Goal: Information Seeking & Learning: Learn about a topic

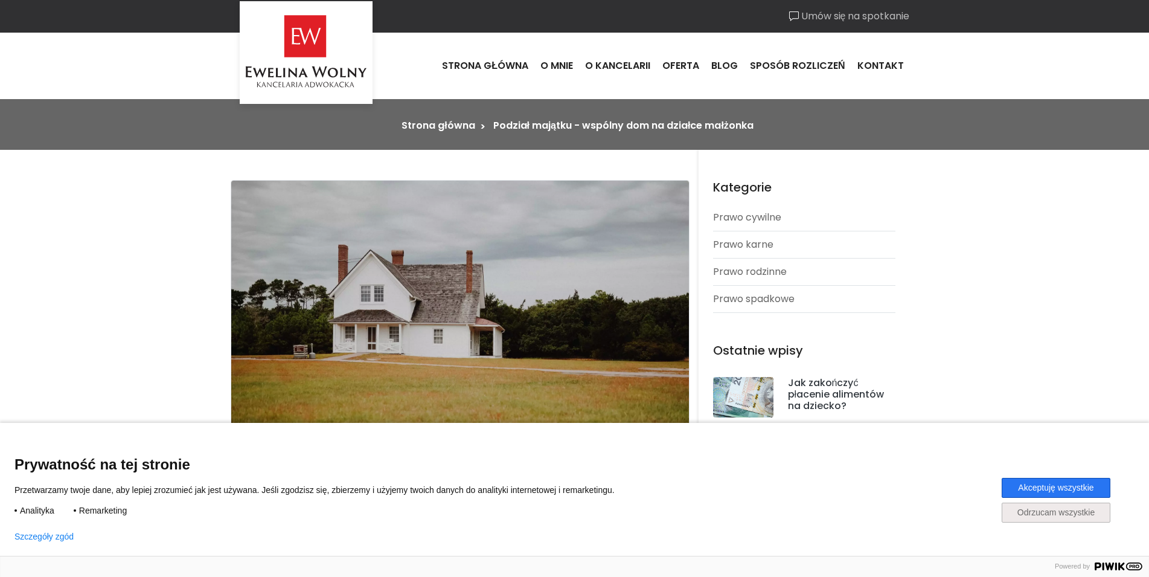
scroll to position [123, 0]
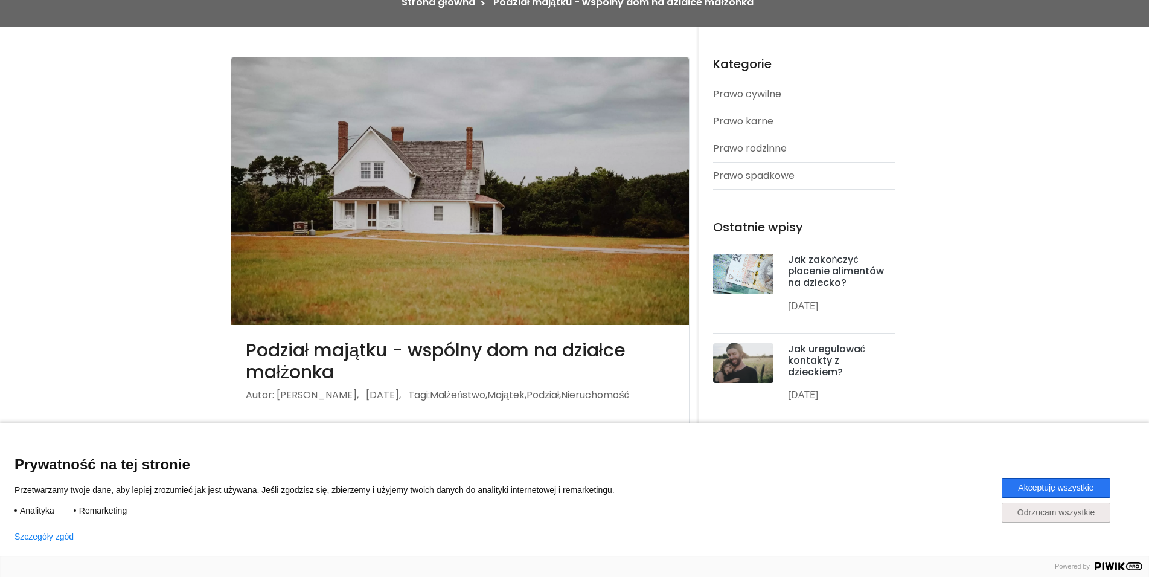
click at [1068, 486] on button "Akceptuję wszystkie" at bounding box center [1056, 488] width 109 height 20
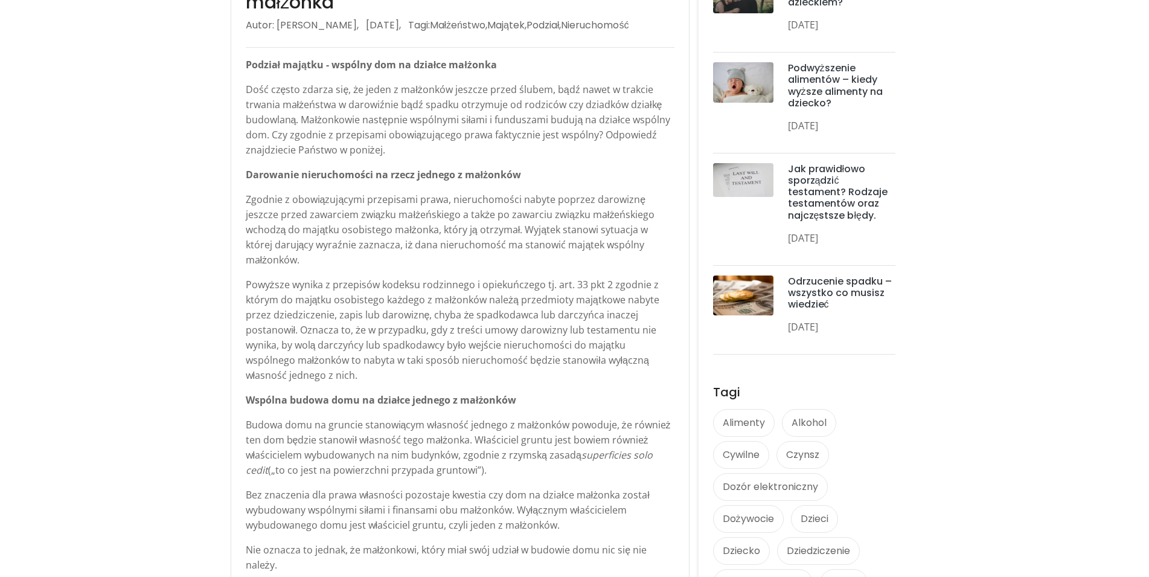
click at [143, 322] on section "Podział majątku - wspólny dom na działce małżonka Autor: Ewelina Wolny, 19 Paź …" at bounding box center [574, 511] width 1149 height 1708
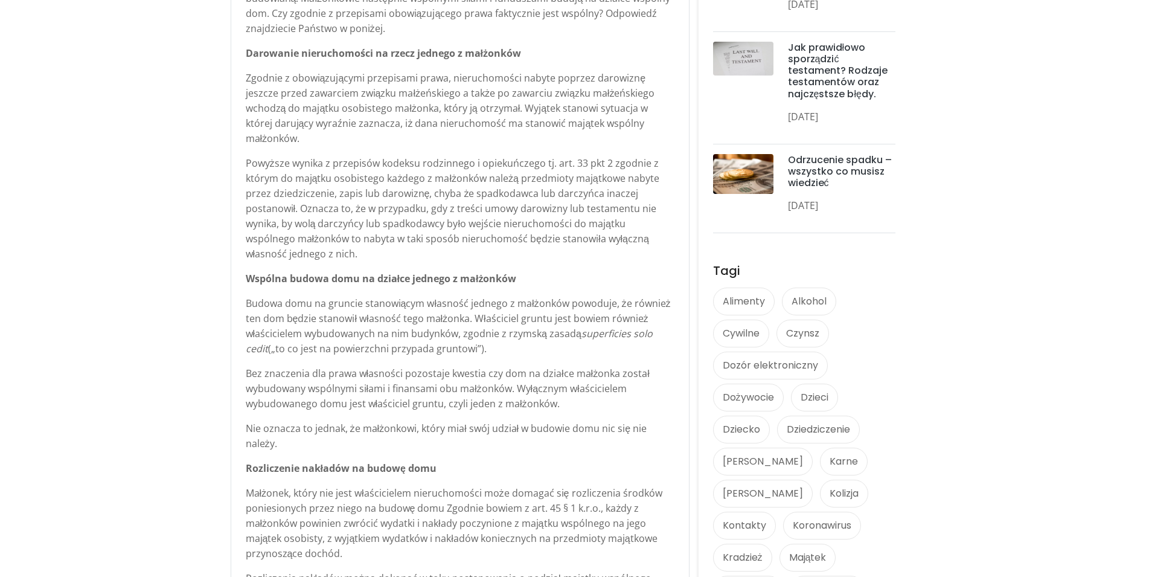
scroll to position [616, 0]
click at [143, 322] on section "Podział majątku - wspólny dom na działce małżonka Autor: Ewelina Wolny, 19 Paź …" at bounding box center [574, 388] width 1149 height 1708
click at [199, 345] on section "Podział majątku - wspólny dom na działce małżonka Autor: Ewelina Wolny, 19 Paź …" at bounding box center [574, 388] width 1149 height 1708
click at [214, 356] on section "Podział majątku - wspólny dom na działce małżonka Autor: Ewelina Wolny, 19 Paź …" at bounding box center [574, 388] width 1149 height 1708
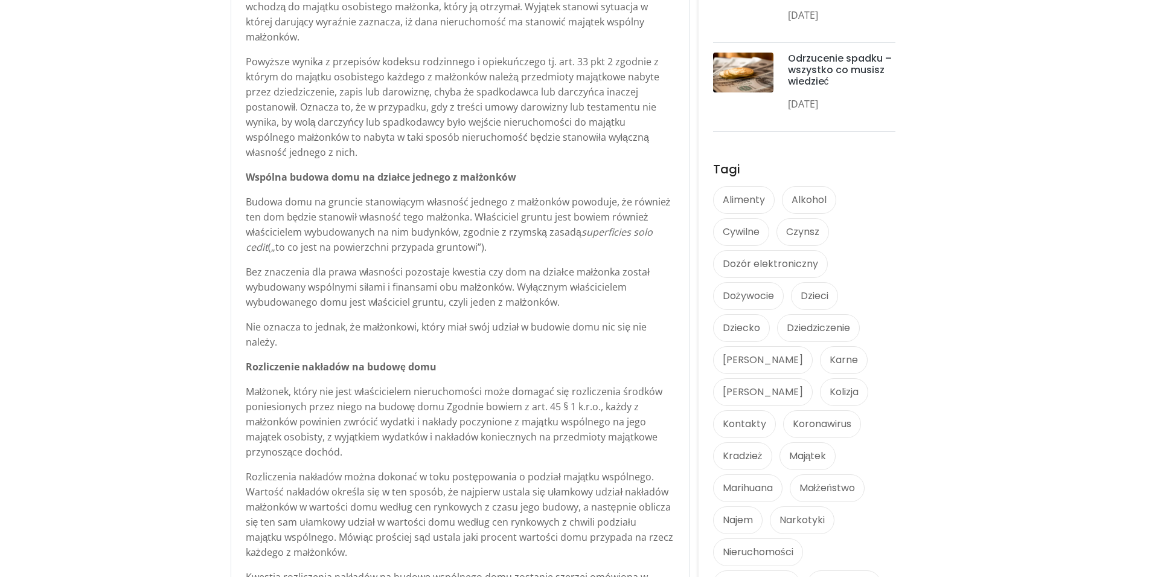
scroll to position [739, 0]
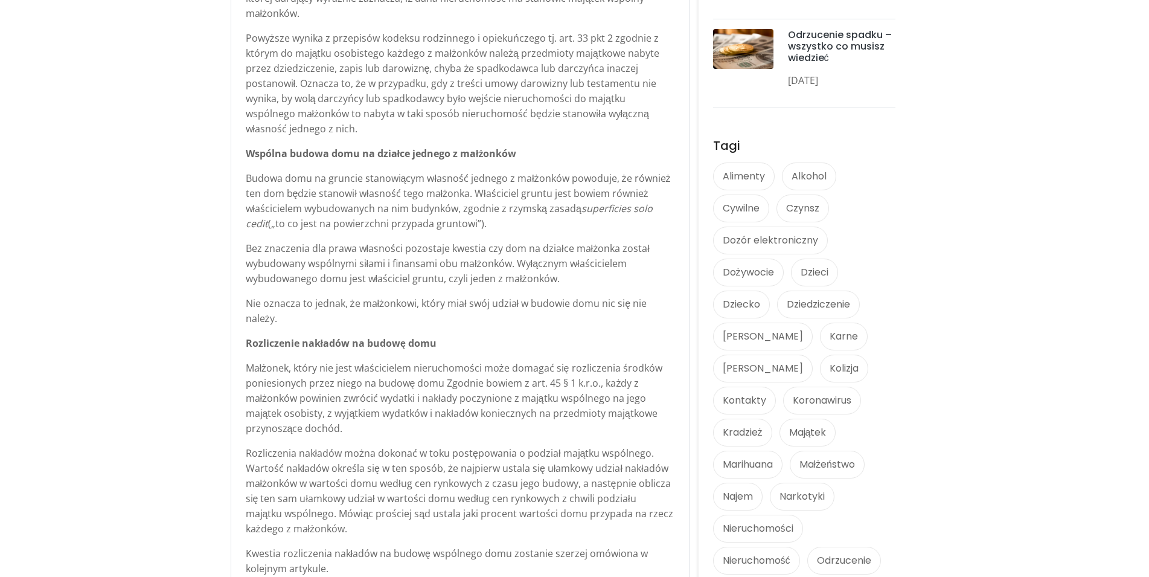
click at [214, 356] on section "Podział majątku - wspólny dom na działce małżonka Autor: Ewelina Wolny, 19 Paź …" at bounding box center [574, 265] width 1149 height 1708
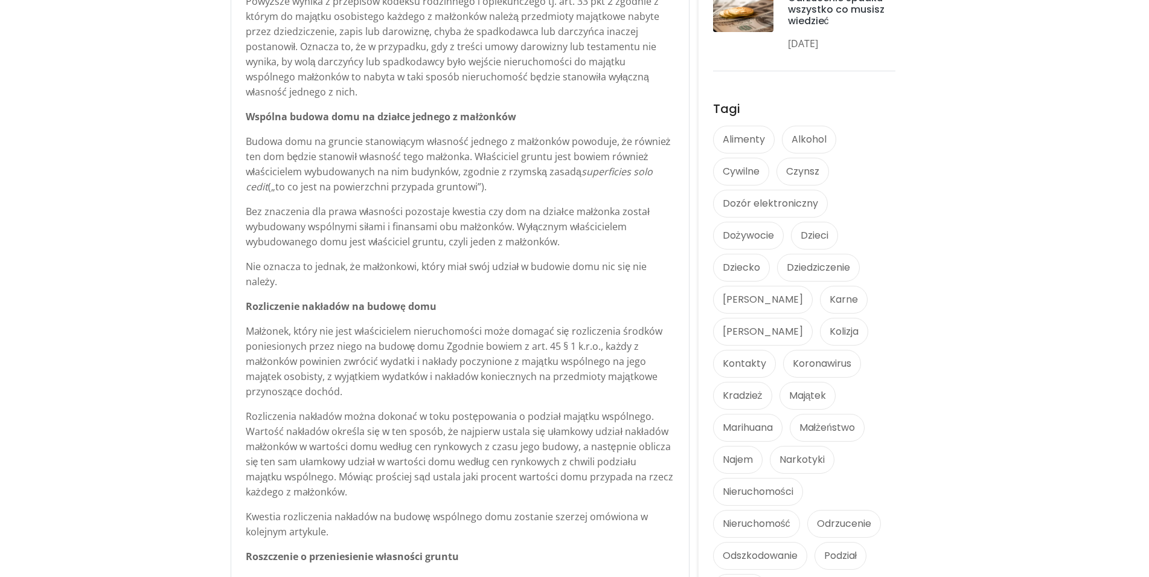
scroll to position [801, 0]
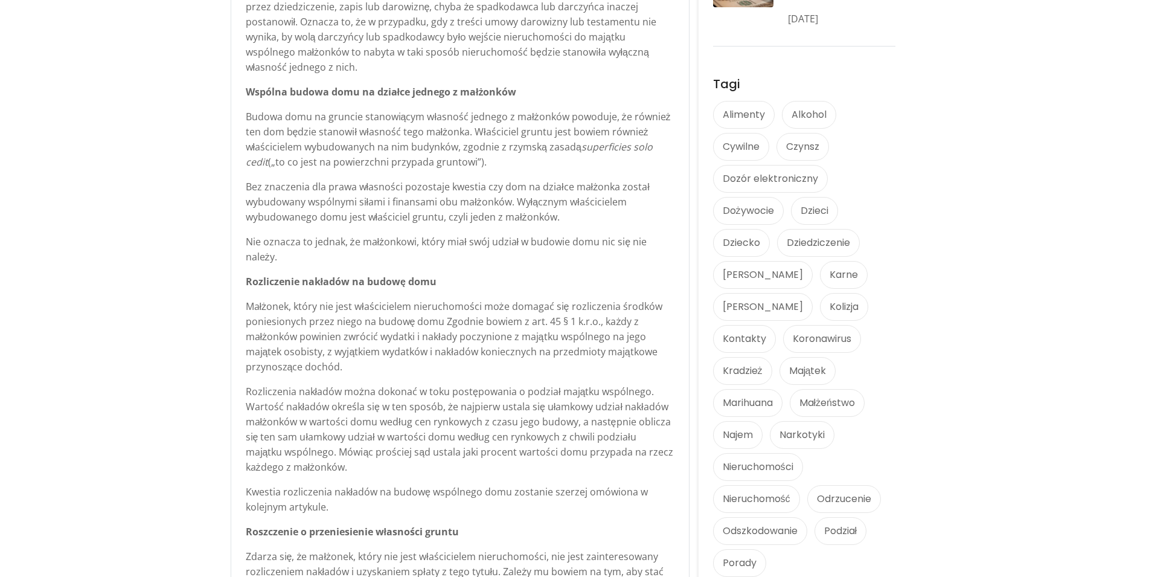
click at [189, 409] on section "Podział majątku - wspólny dom na działce małżonka Autor: Ewelina Wolny, 19 Paź …" at bounding box center [574, 203] width 1149 height 1708
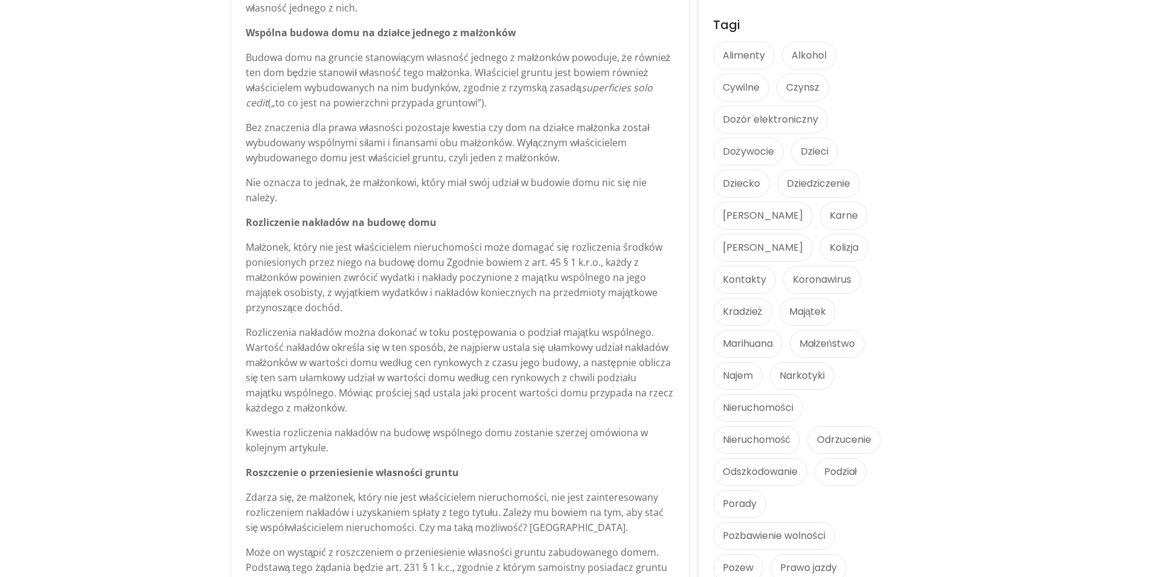
scroll to position [862, 0]
click at [189, 409] on section "Podział majątku - wspólny dom na działce małżonka Autor: Ewelina Wolny, 19 Paź …" at bounding box center [574, 141] width 1149 height 1708
click at [191, 412] on section "Podział majątku - wspólny dom na działce małżonka Autor: Ewelina Wolny, 19 Paź …" at bounding box center [574, 141] width 1149 height 1708
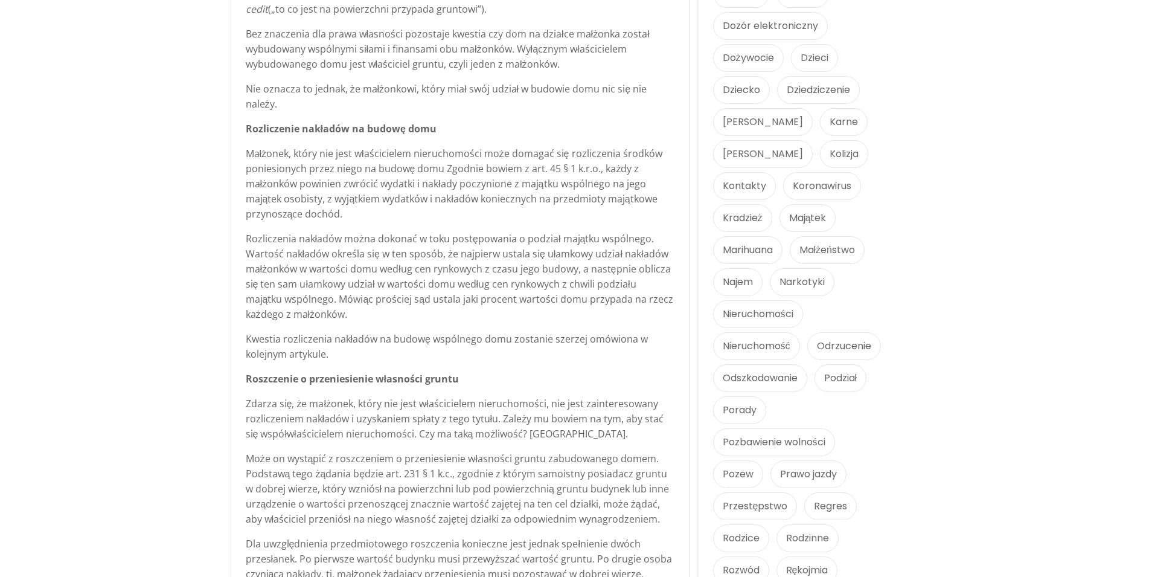
scroll to position [986, 0]
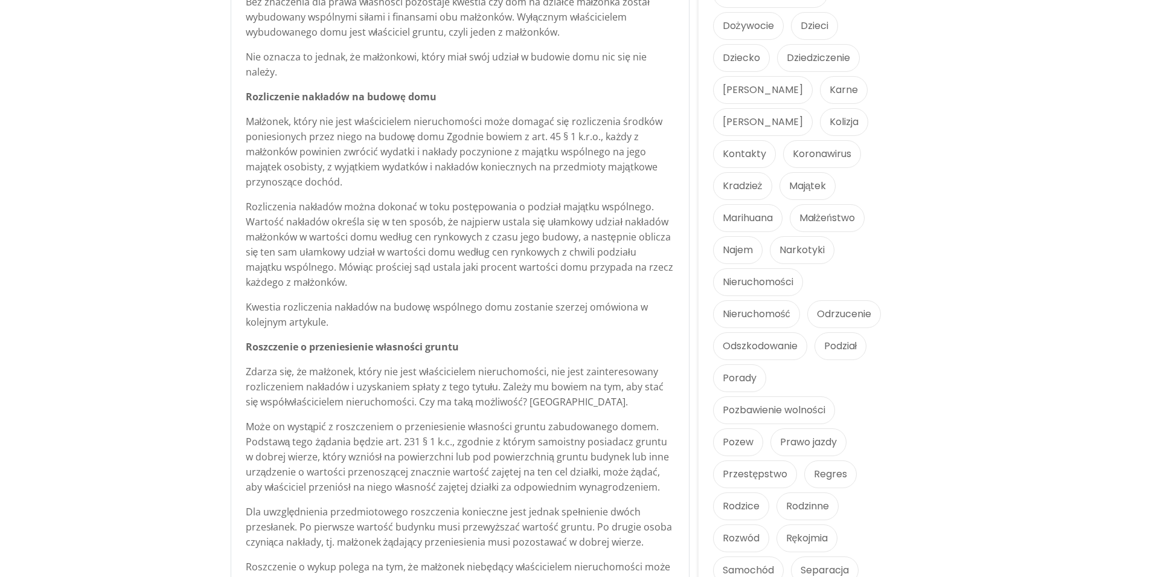
click at [205, 396] on section "Podział majątku - wspólny dom na działce małżonka Autor: Ewelina Wolny, 19 Paź …" at bounding box center [574, 18] width 1149 height 1708
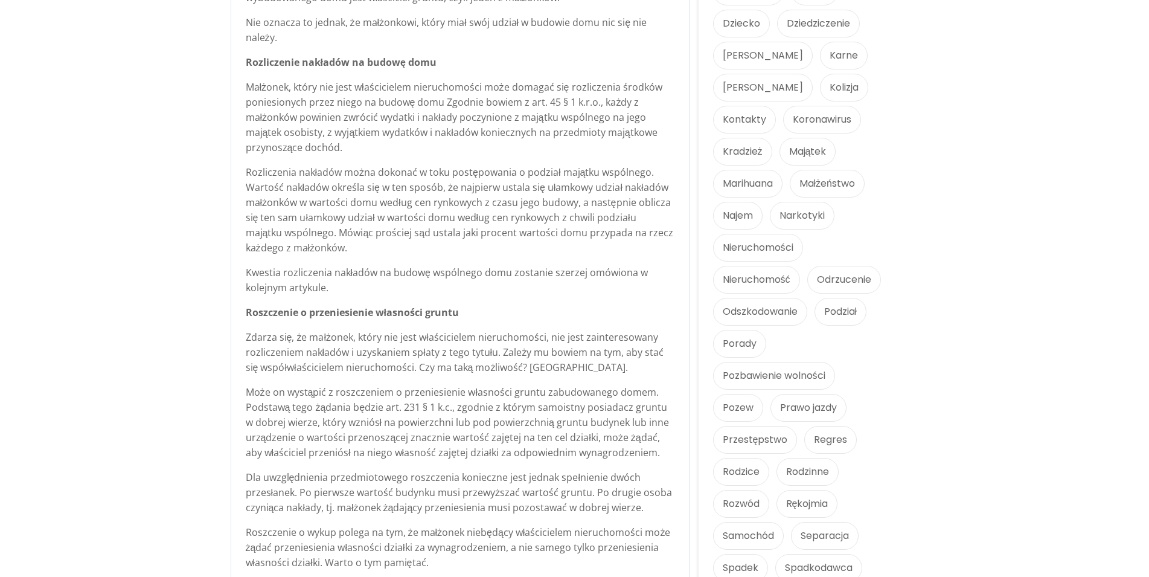
scroll to position [1047, 0]
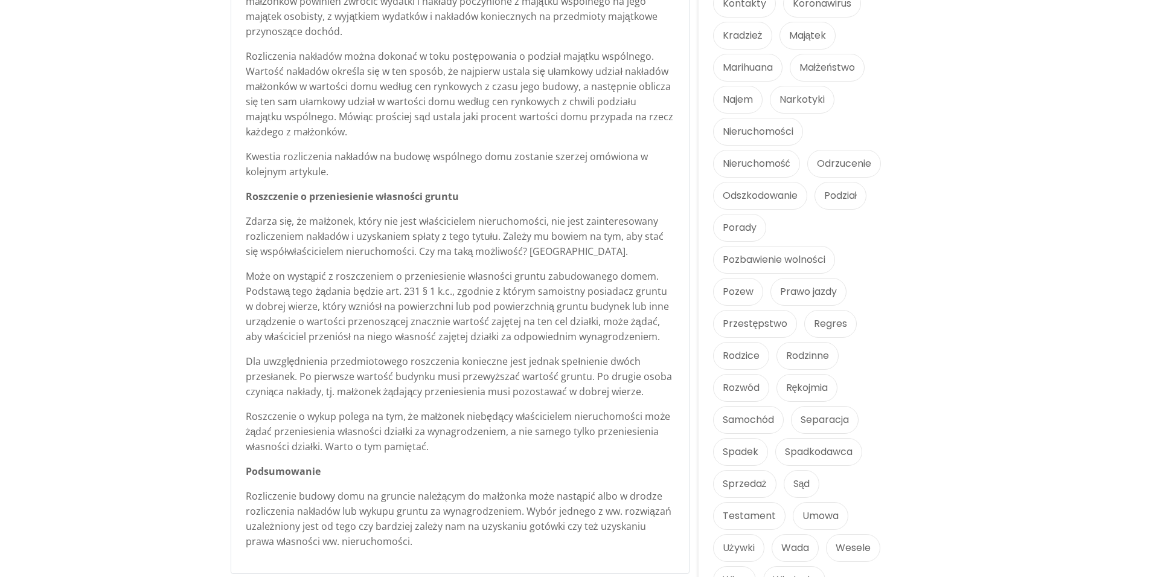
scroll to position [1170, 0]
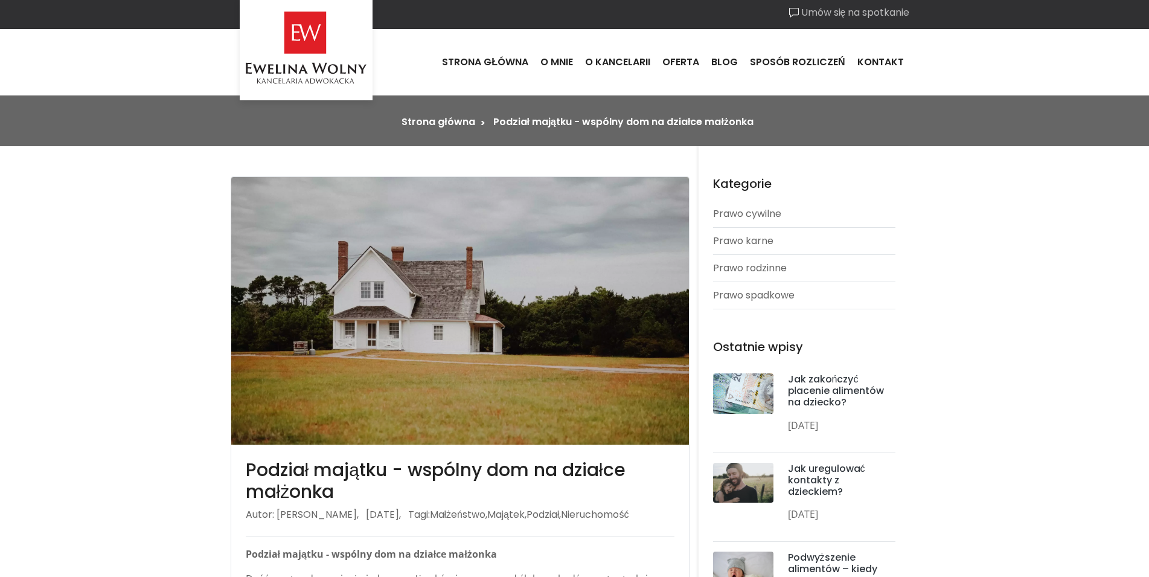
scroll to position [0, 0]
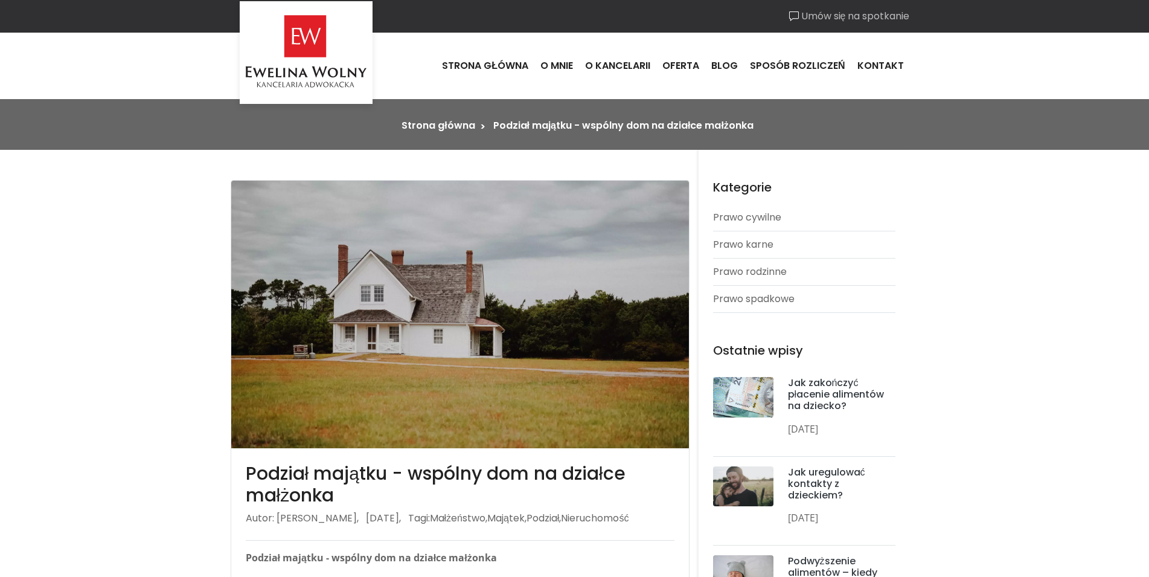
click at [453, 126] on link "Strona główna" at bounding box center [438, 125] width 73 height 14
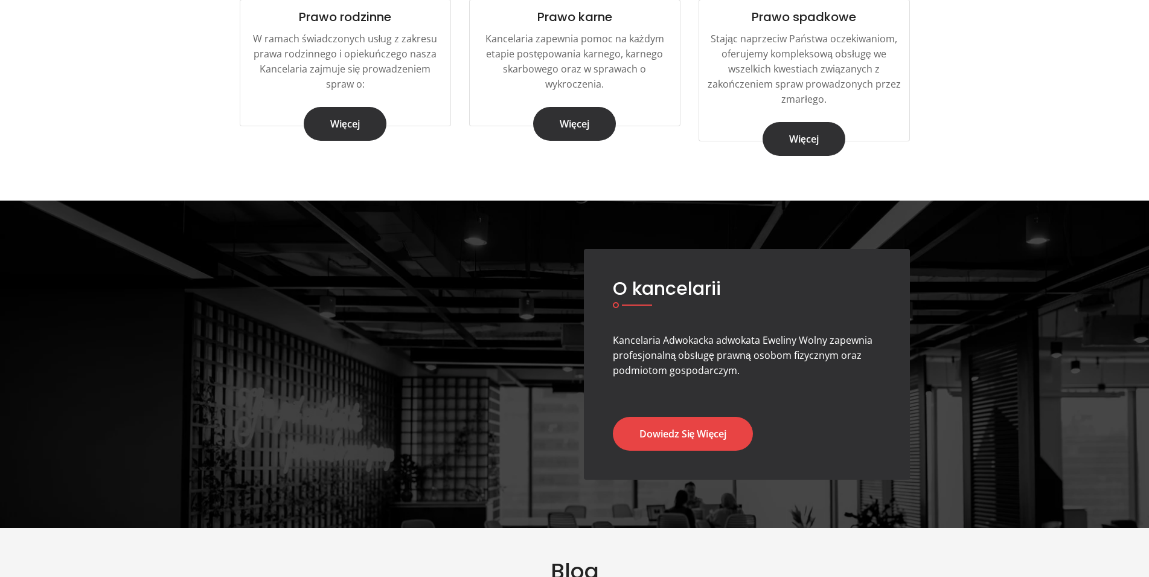
scroll to position [924, 0]
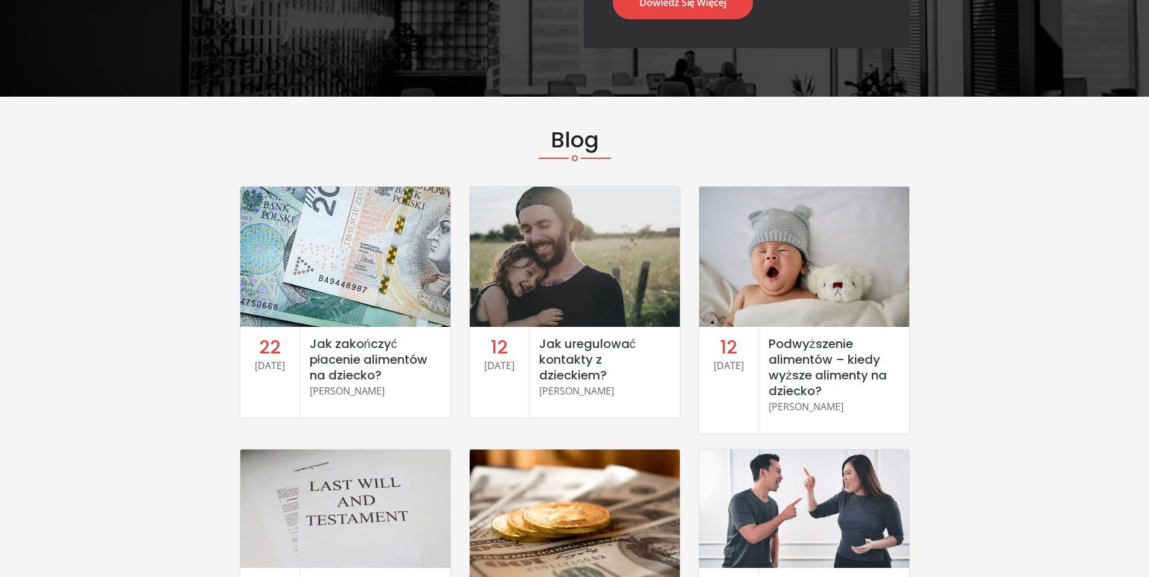
click at [100, 359] on section "Blog 22 Mar 2024 Jak zakończyć płacenie alimentów na dziecko? Ewelina Wolny 12 …" at bounding box center [574, 548] width 1149 height 902
click at [115, 371] on section "Blog 22 Mar 2024 Jak zakończyć płacenie alimentów na dziecko? Ewelina Wolny 12 …" at bounding box center [574, 548] width 1149 height 902
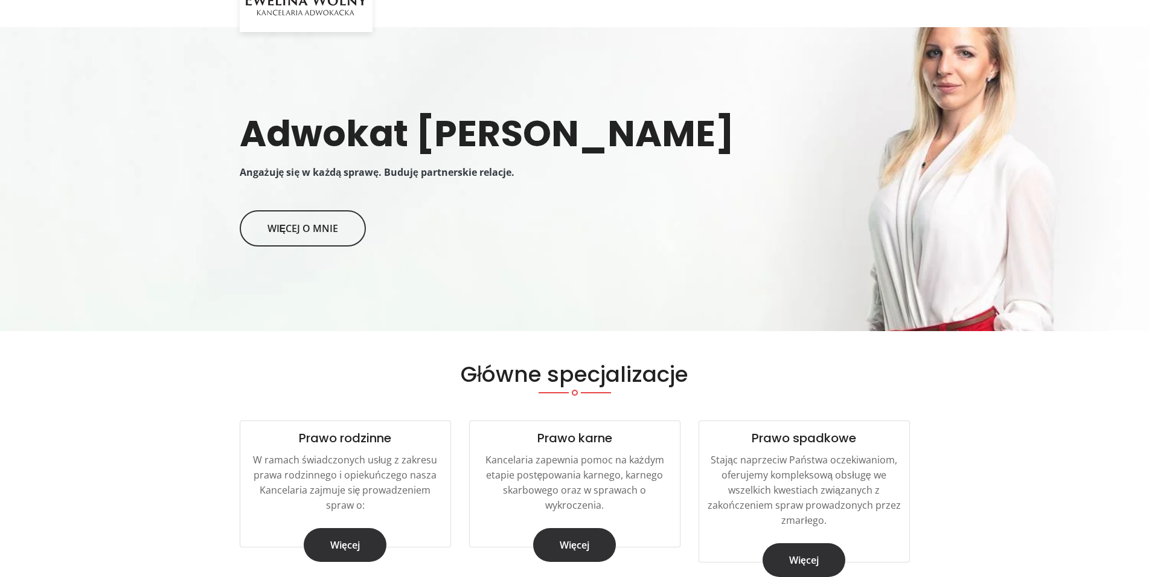
scroll to position [0, 0]
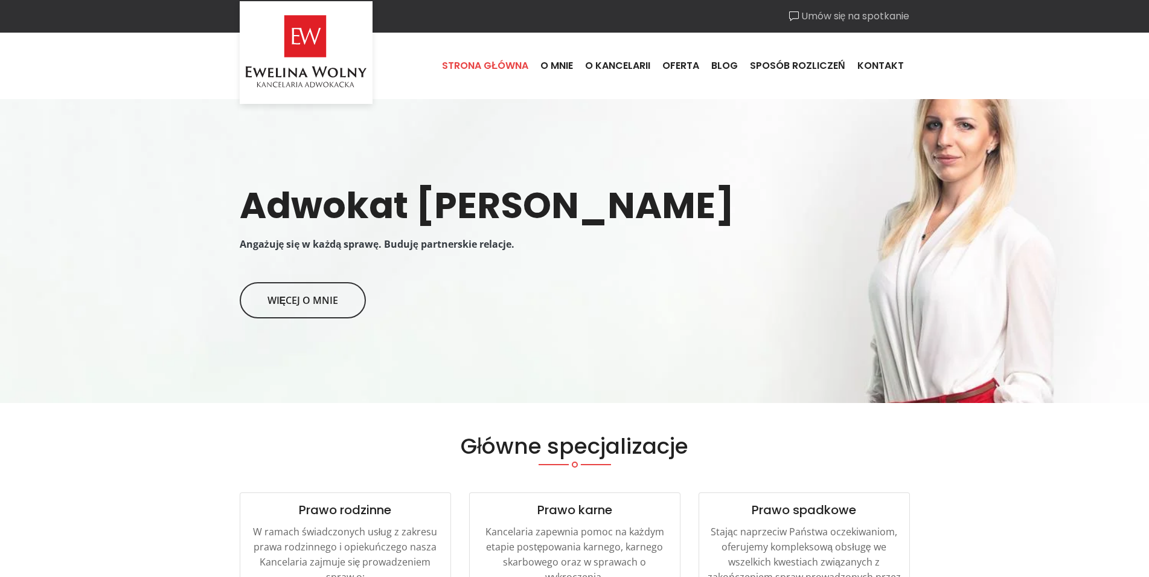
click at [495, 66] on link "Strona główna" at bounding box center [485, 66] width 98 height 33
click at [553, 65] on link "O mnie" at bounding box center [556, 66] width 45 height 33
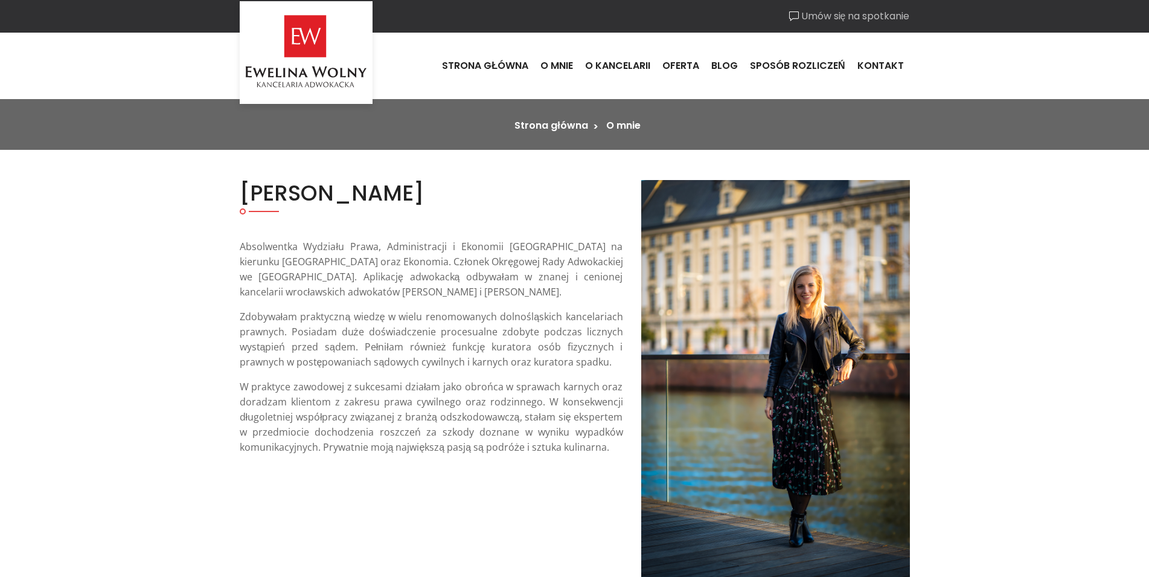
click at [171, 207] on section "Ewelina Wolny Absolwentka Wydziału Prawa, Administracji i Ekonomii Uniwersytetu…" at bounding box center [574, 382] width 1149 height 464
click at [732, 65] on link "Blog" at bounding box center [724, 66] width 39 height 33
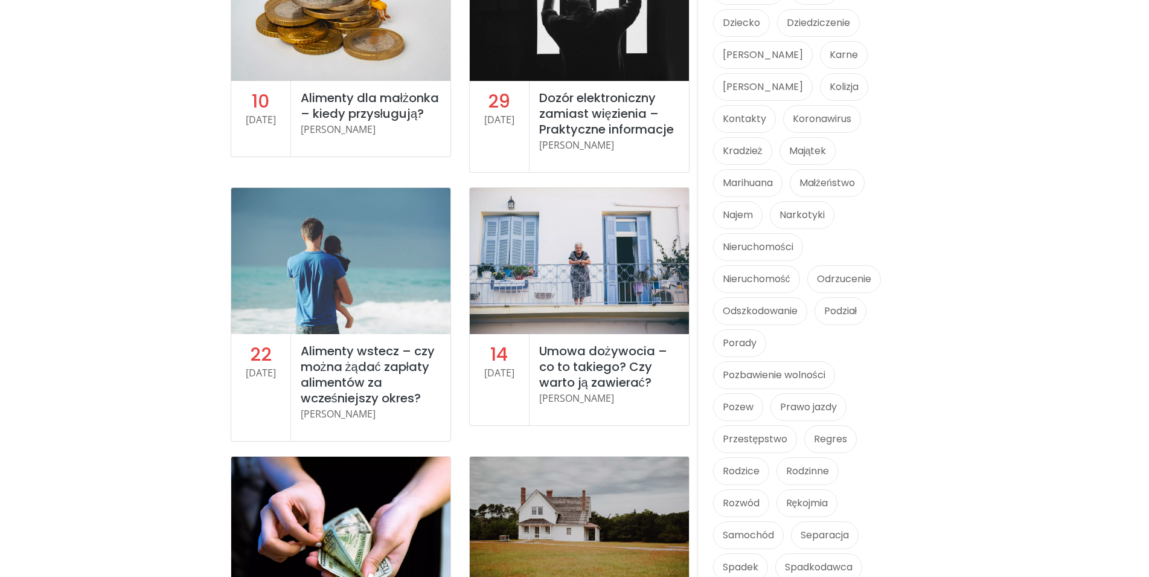
scroll to position [1047, 0]
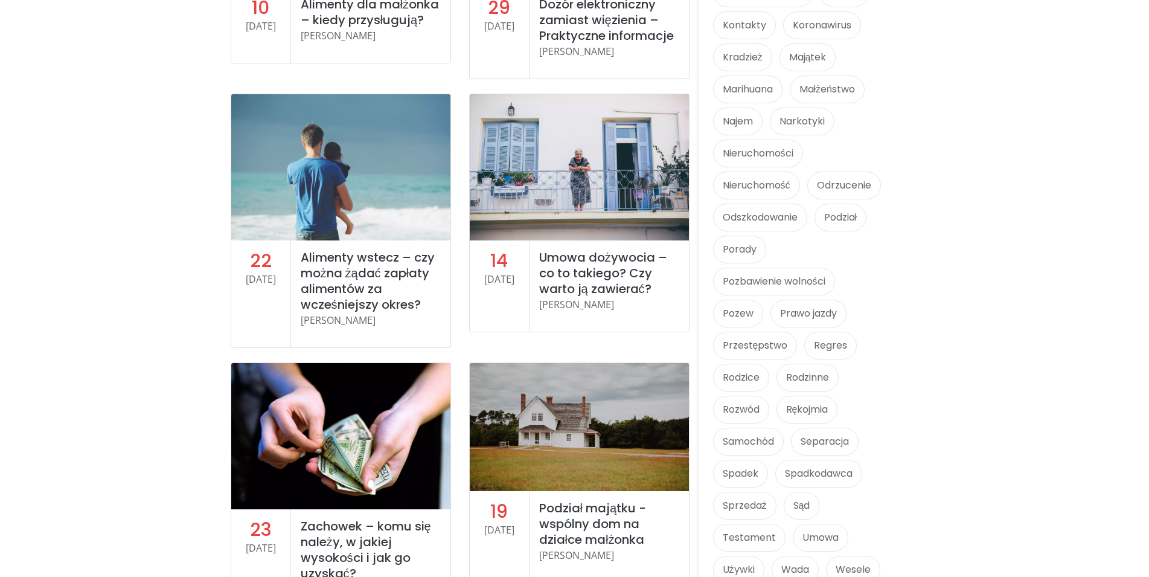
scroll to position [1232, 0]
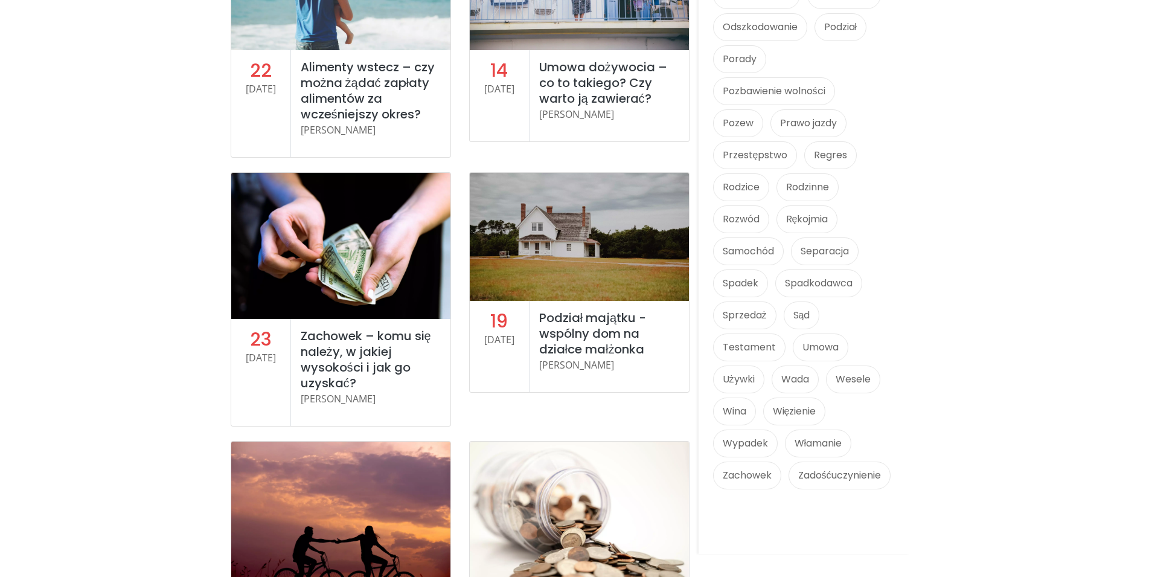
scroll to position [1478, 0]
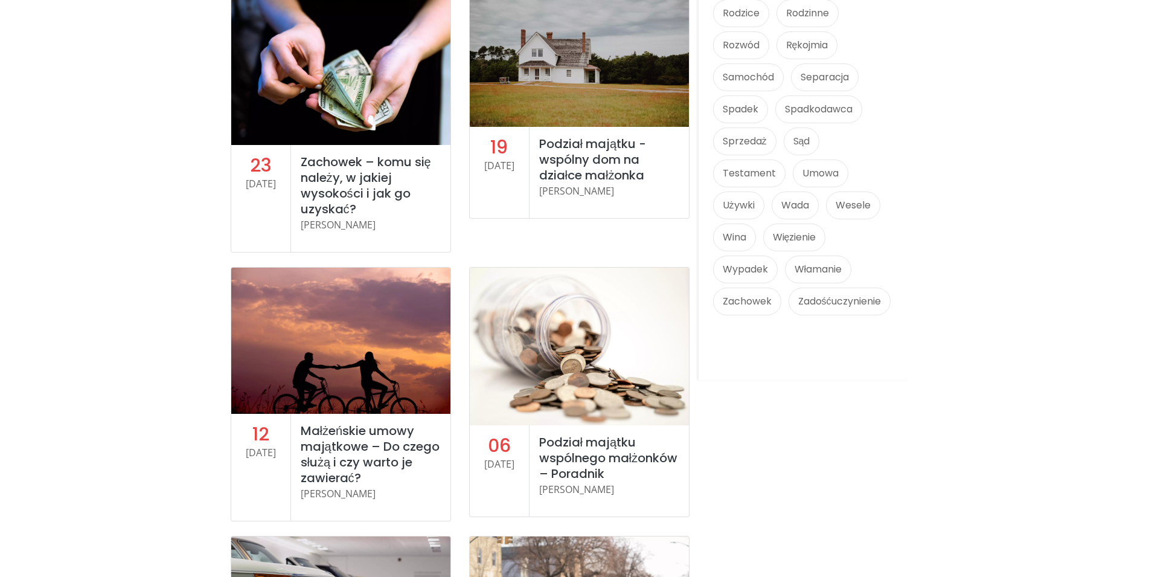
click at [128, 233] on section "22 Mar 2024 Jak zakończyć płacenie alimentów na dziecko? Ewelina Wolny 12 12" at bounding box center [574, 535] width 1149 height 3728
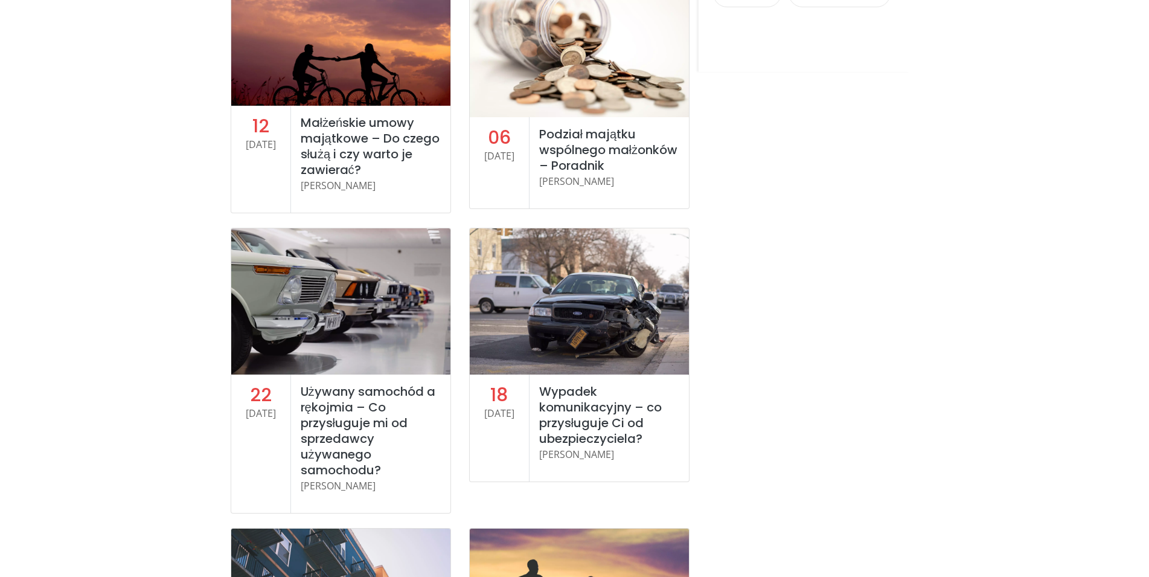
scroll to position [2033, 0]
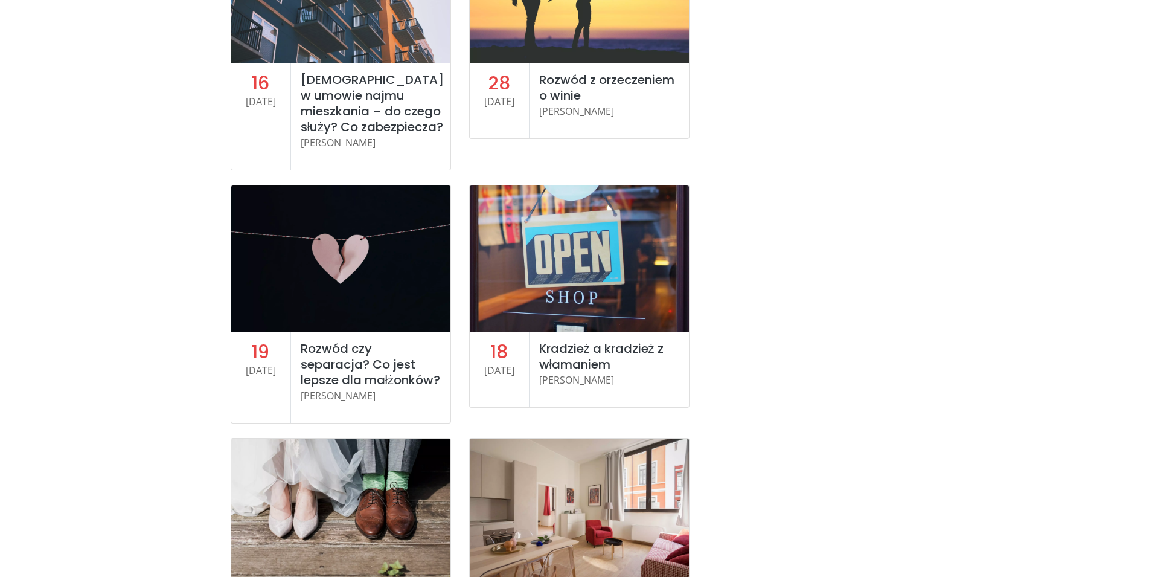
scroll to position [2402, 0]
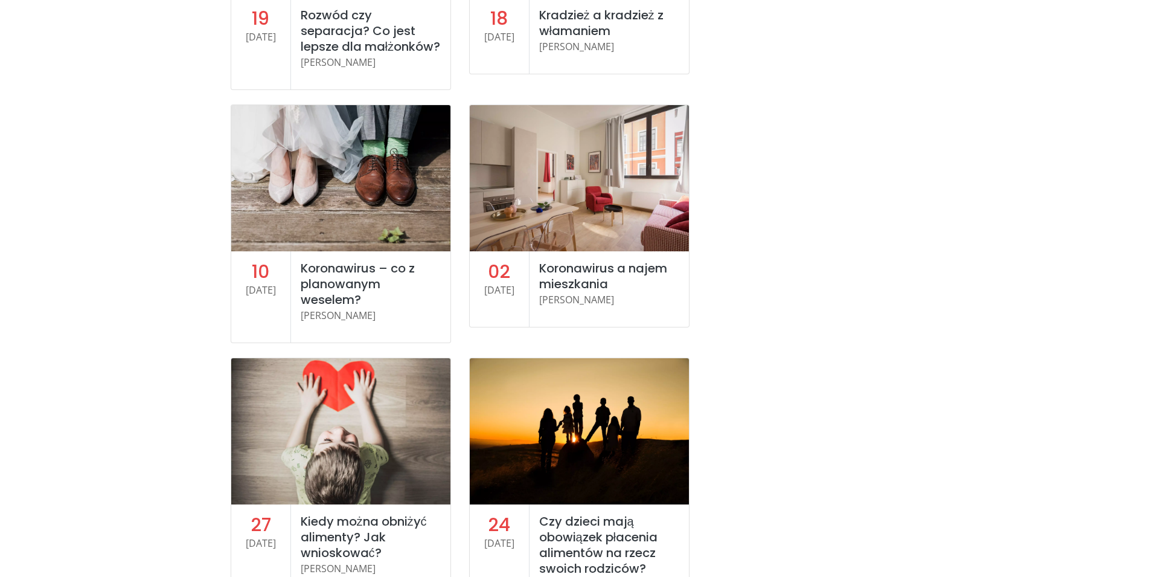
scroll to position [2772, 0]
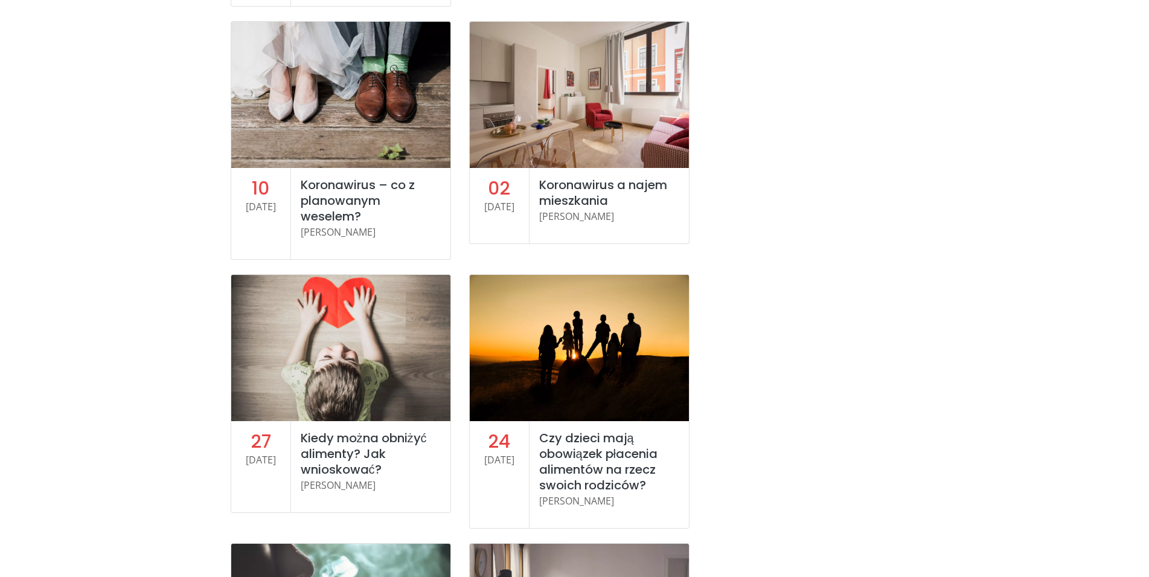
scroll to position [3018, 0]
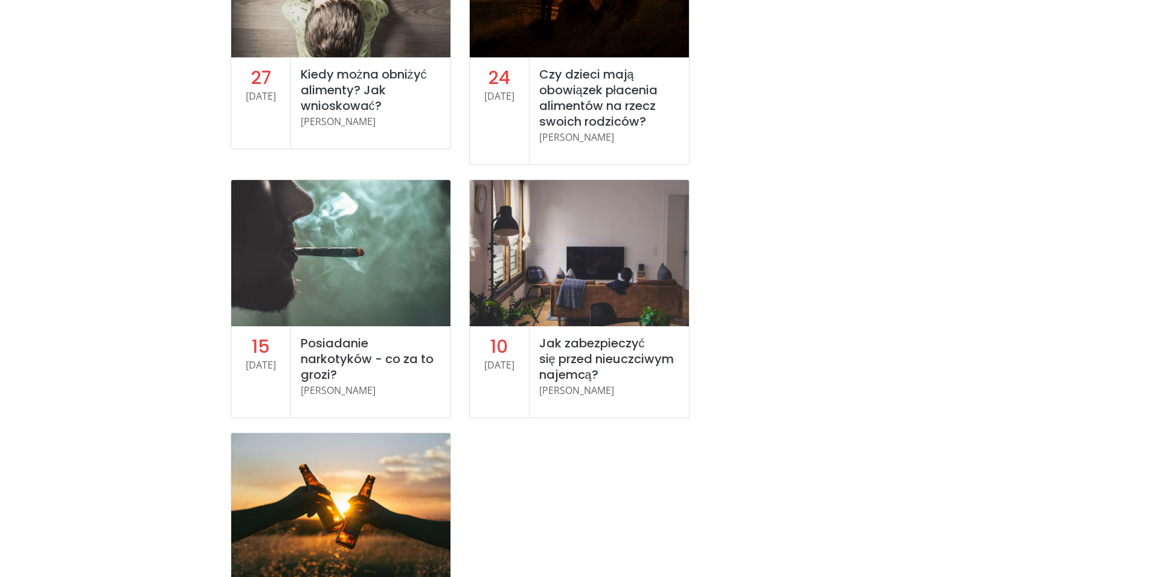
scroll to position [3203, 0]
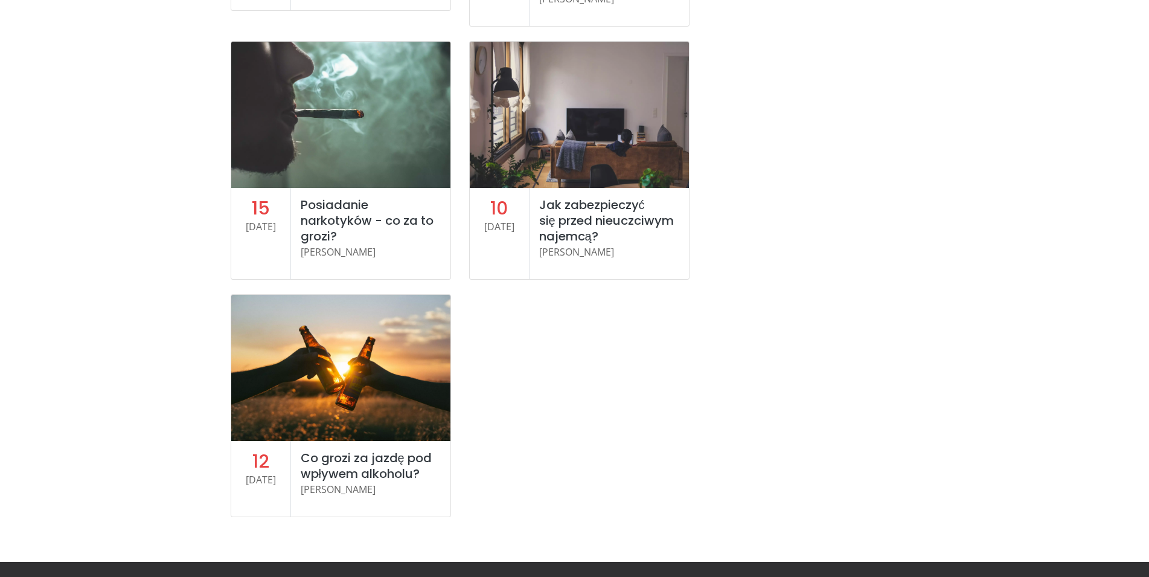
scroll to position [3326, 0]
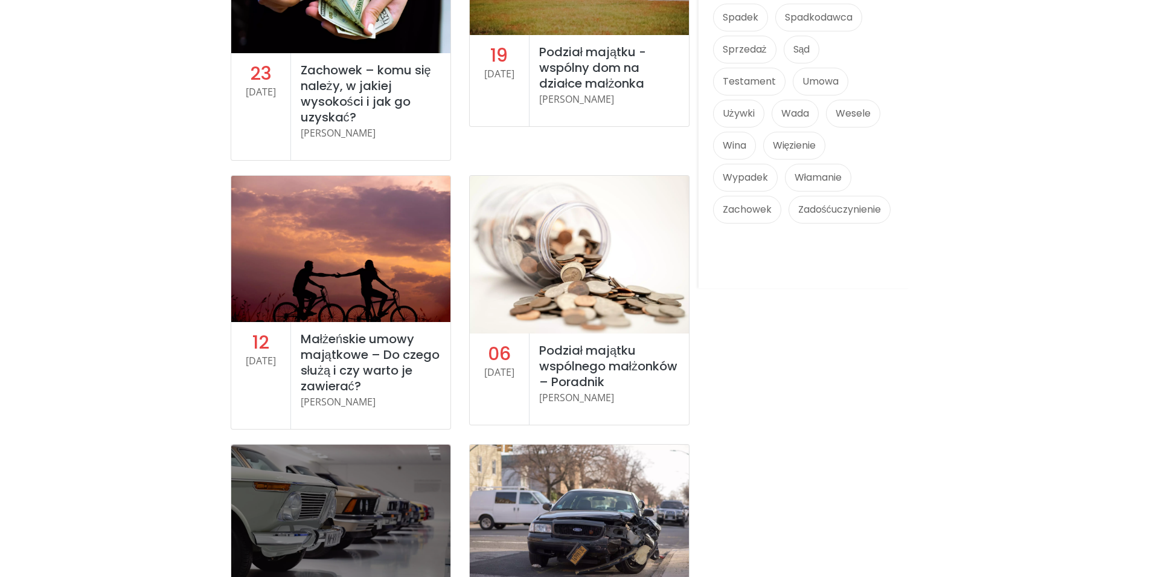
scroll to position [1478, 0]
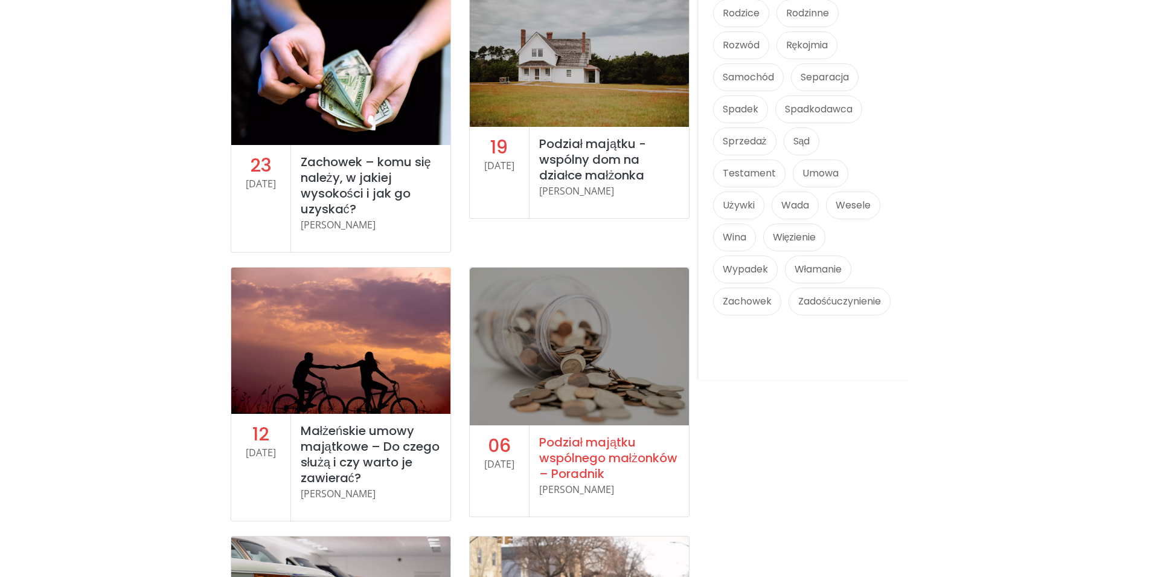
click at [589, 444] on link "Podział majątku wspólnego małżonków – Poradnik" at bounding box center [608, 458] width 138 height 48
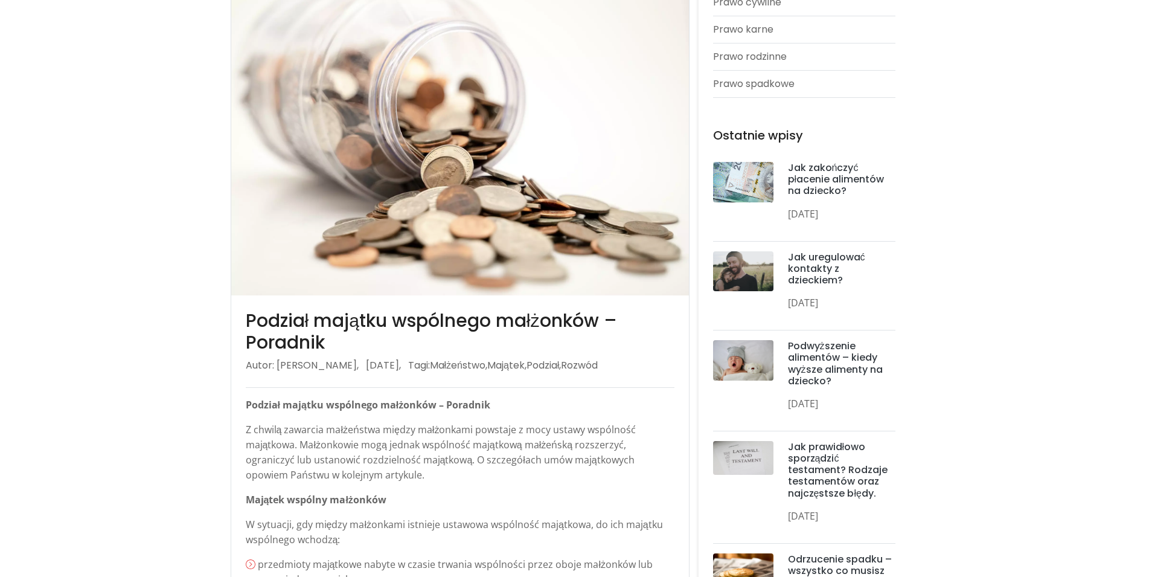
scroll to position [246, 0]
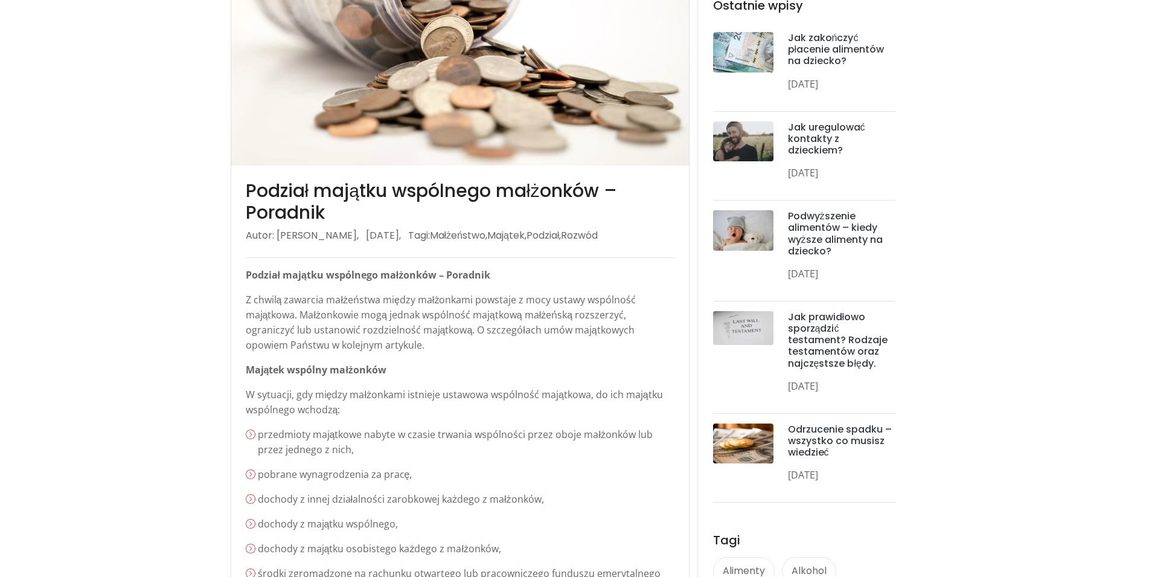
scroll to position [370, 0]
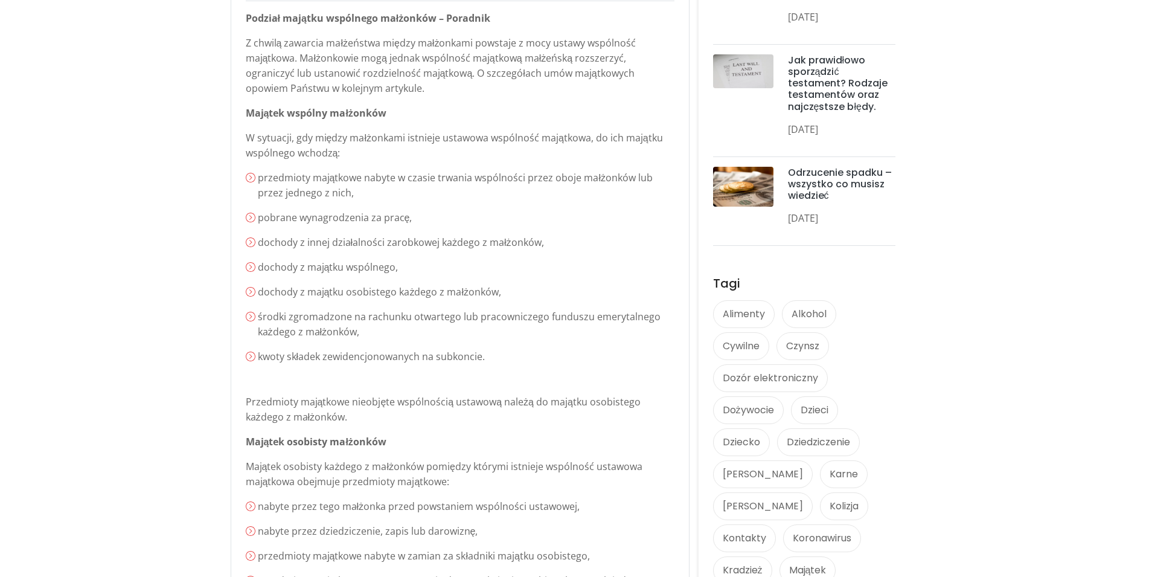
scroll to position [616, 0]
